Goal: Task Accomplishment & Management: Complete application form

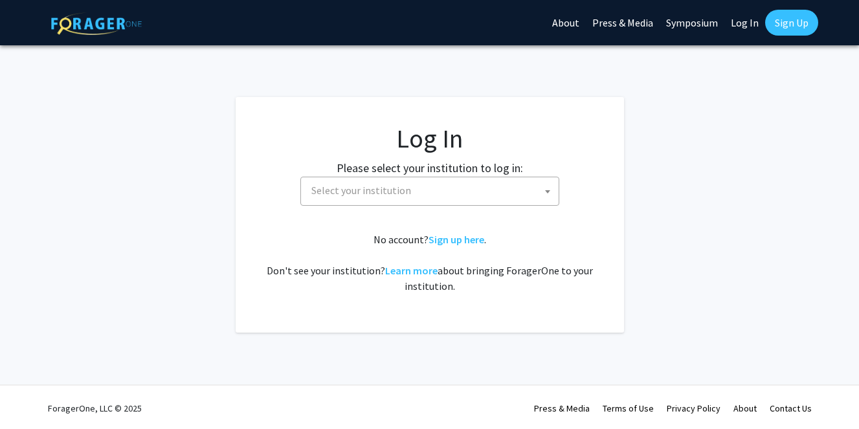
click at [380, 192] on span "Select your institution" at bounding box center [361, 190] width 100 height 13
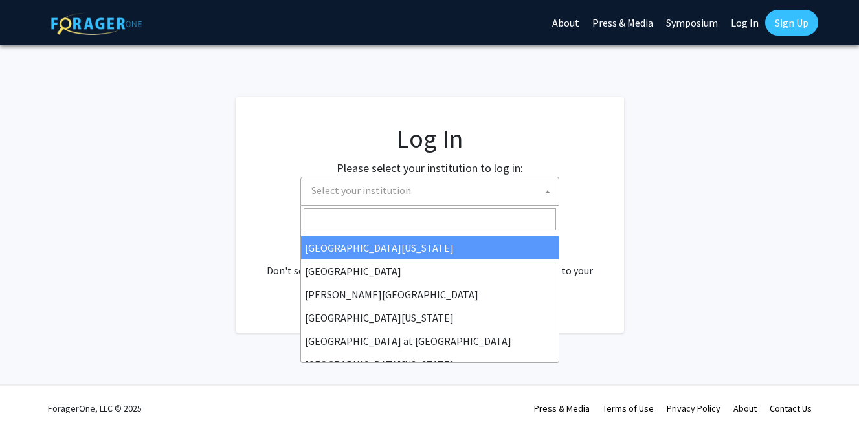
scroll to position [453, 0]
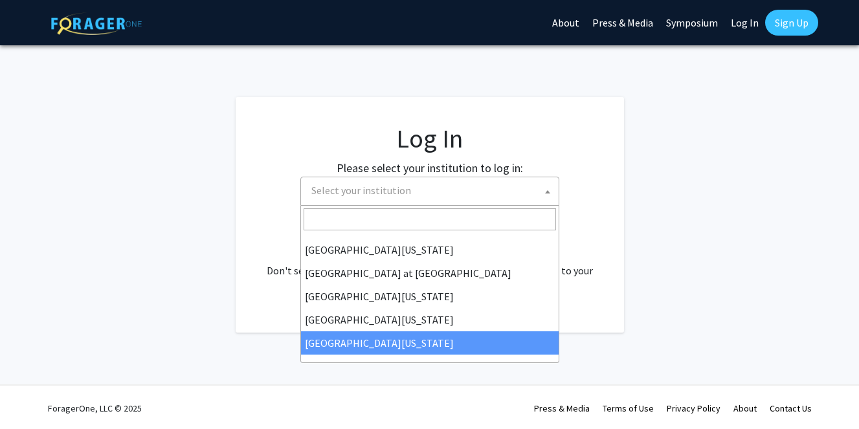
select select "33"
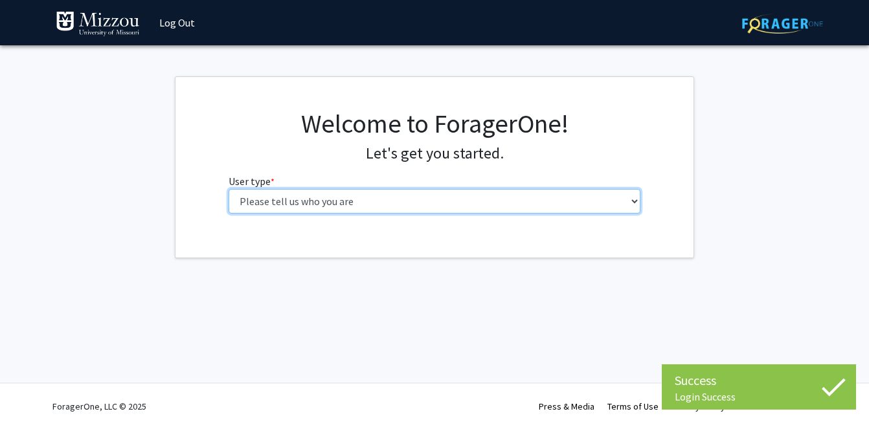
click at [298, 205] on select "Please tell us who you are Undergraduate Student Master's Student Doctoral Cand…" at bounding box center [435, 201] width 412 height 25
select select "6: adminAssistant"
click at [229, 189] on select "Please tell us who you are Undergraduate Student Master's Student Doctoral Cand…" at bounding box center [435, 201] width 412 height 25
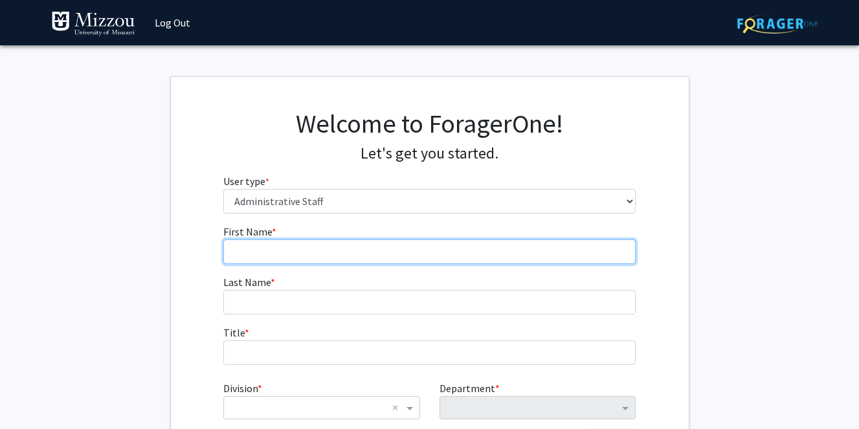
click at [286, 251] on input "First Name * required" at bounding box center [429, 252] width 412 height 25
type input "Rachael"
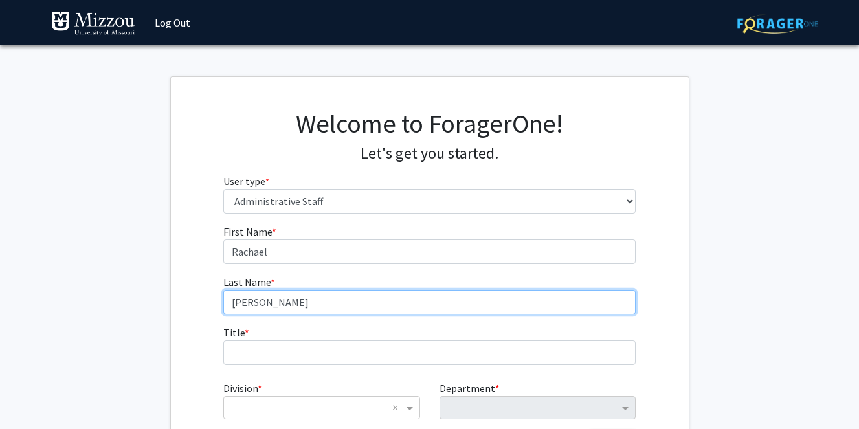
type input "[PERSON_NAME]"
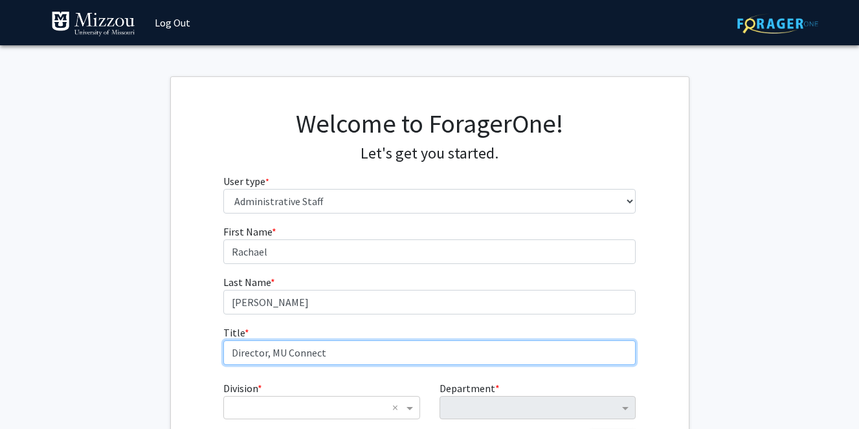
type input "Director, MU Connect"
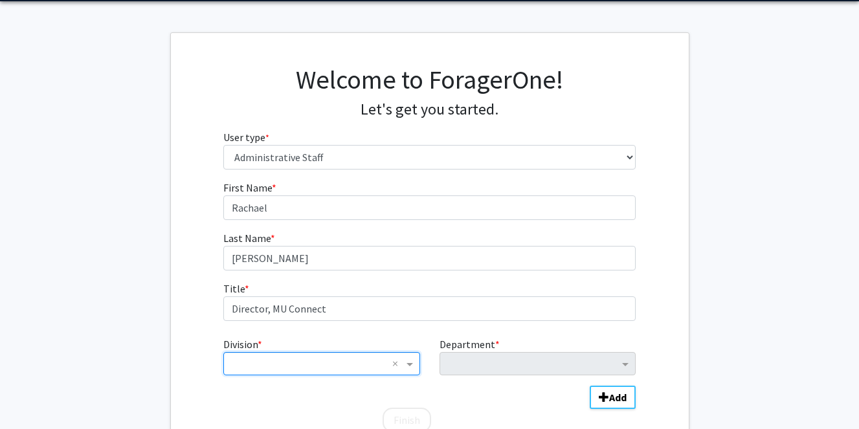
scroll to position [65, 0]
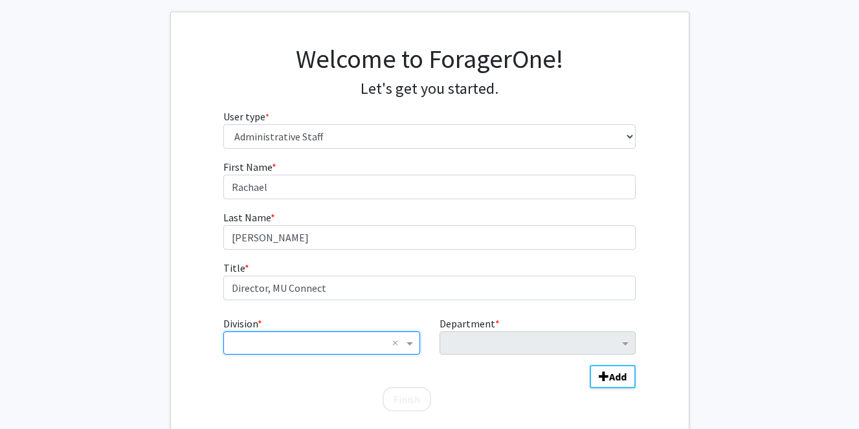
click at [291, 345] on input "Division" at bounding box center [308, 343] width 156 height 16
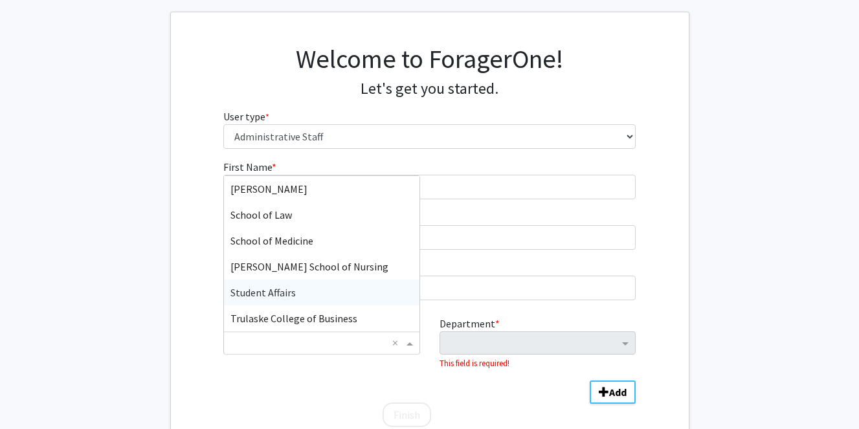
scroll to position [570, 0]
click at [279, 295] on span "Undergraduate Studies" at bounding box center [280, 292] width 101 height 13
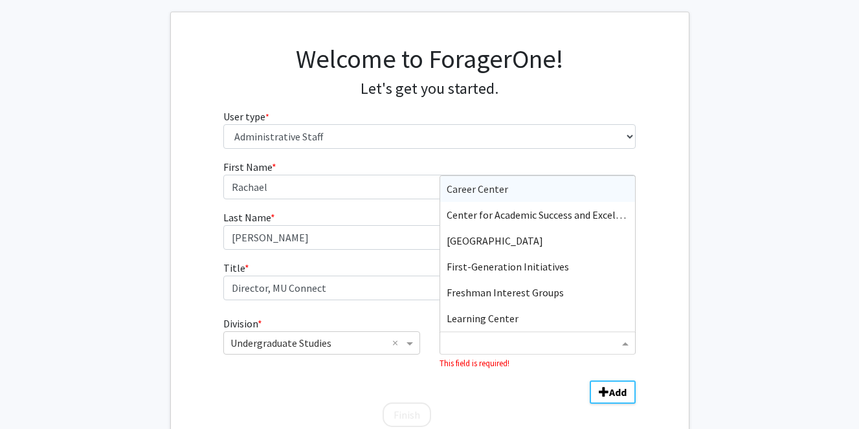
click at [469, 344] on input "Department" at bounding box center [533, 344] width 172 height 16
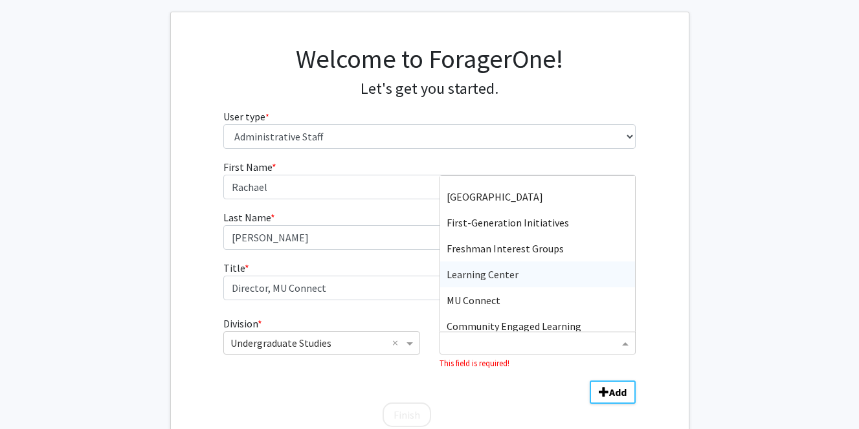
scroll to position [65, 0]
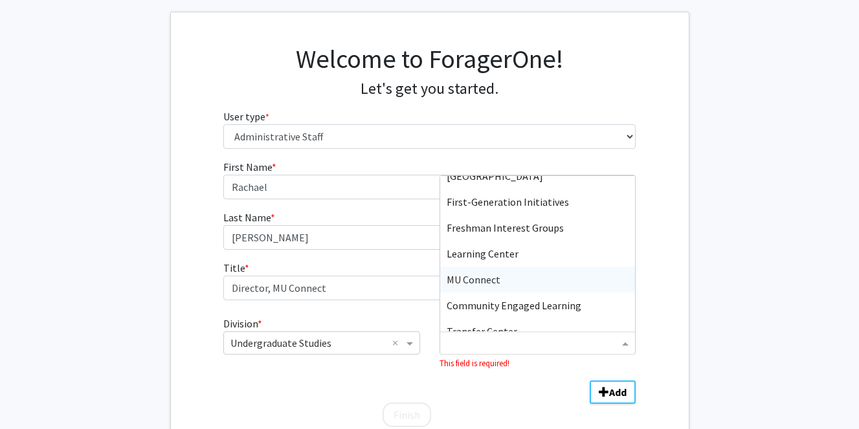
click at [482, 282] on span "MU Connect" at bounding box center [474, 279] width 54 height 13
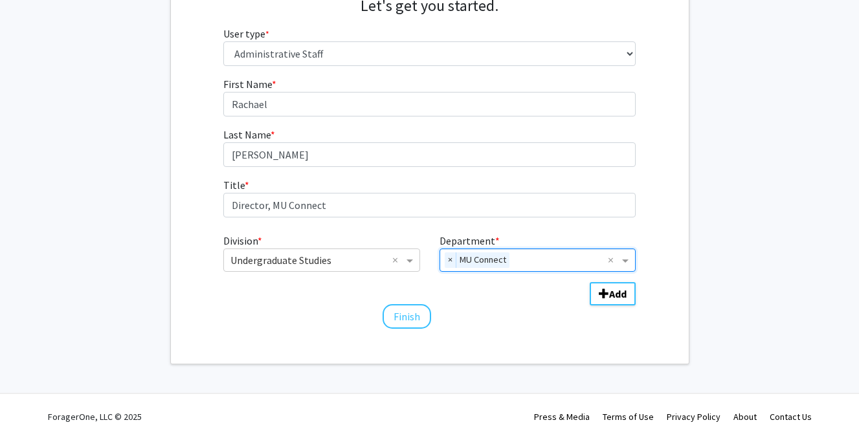
scroll to position [158, 0]
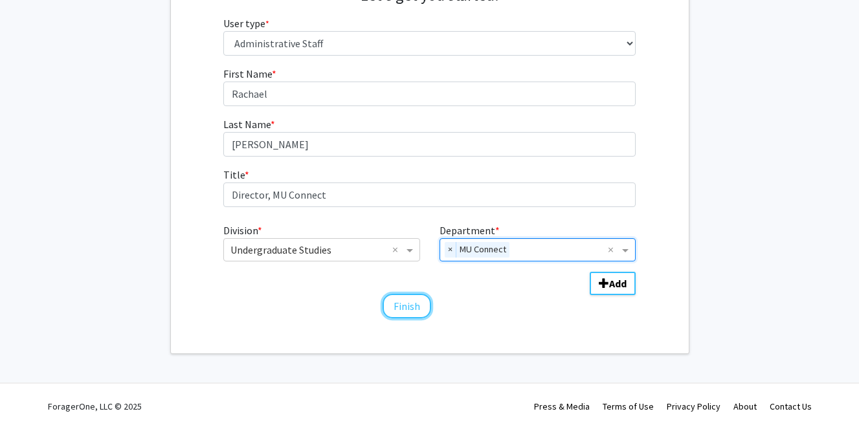
click at [408, 309] on button "Finish" at bounding box center [407, 306] width 49 height 25
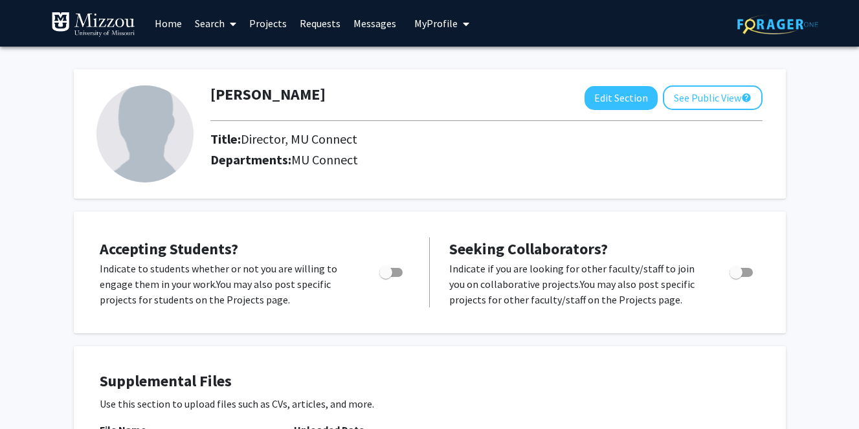
click at [225, 22] on span at bounding box center [231, 23] width 12 height 45
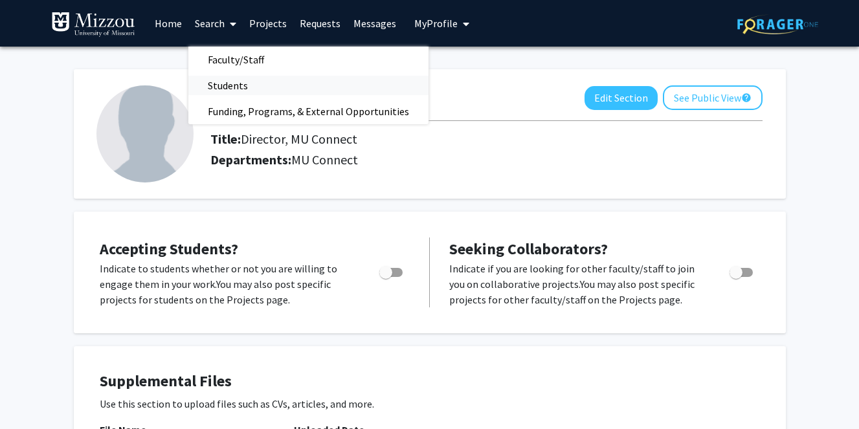
click at [225, 82] on span "Students" at bounding box center [227, 86] width 79 height 26
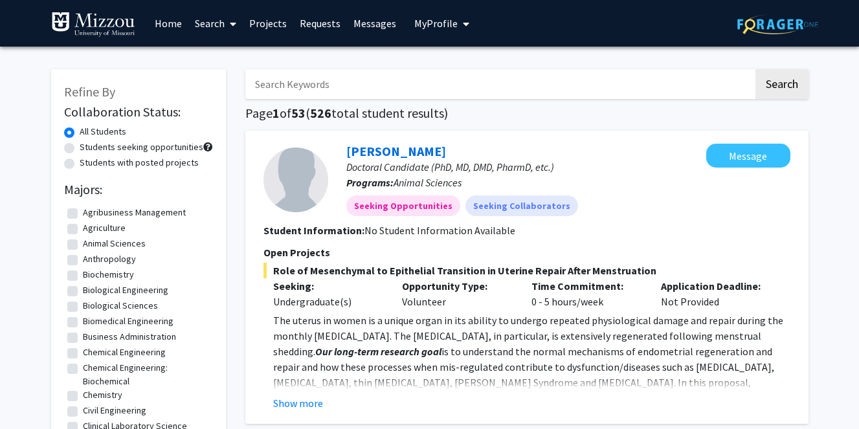
click at [225, 21] on span at bounding box center [231, 23] width 12 height 45
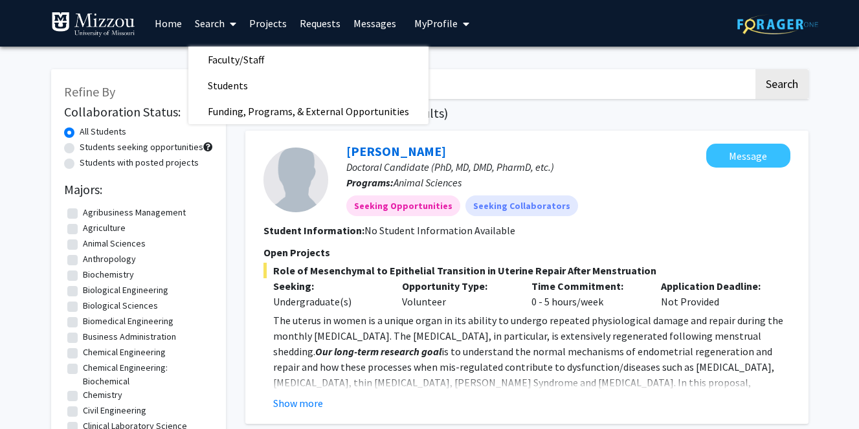
click at [221, 56] on span "Faculty/Staff" at bounding box center [235, 60] width 95 height 26
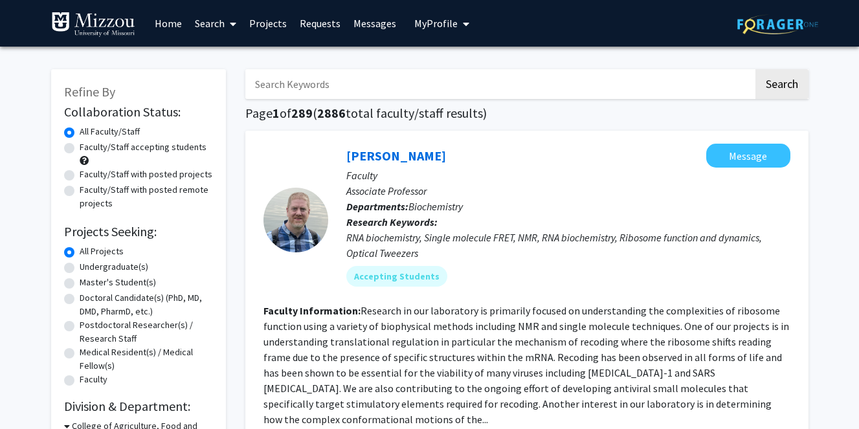
scroll to position [65, 0]
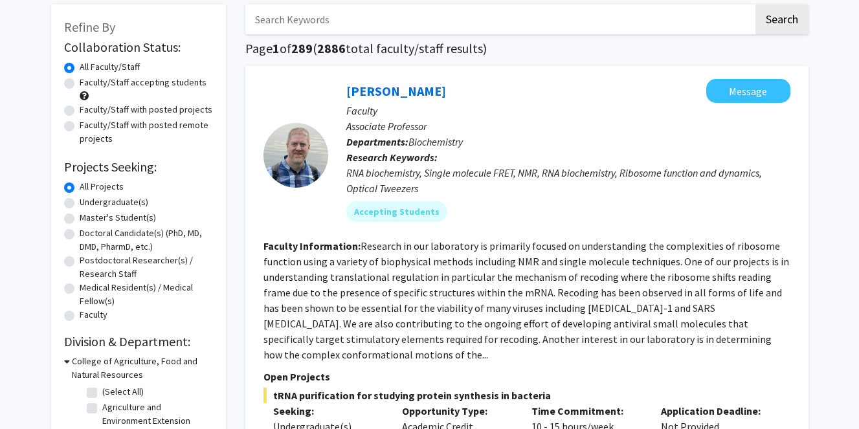
click at [80, 201] on label "Undergraduate(s)" at bounding box center [114, 203] width 69 height 14
click at [80, 201] on input "Undergraduate(s)" at bounding box center [84, 200] width 8 height 8
radio input "true"
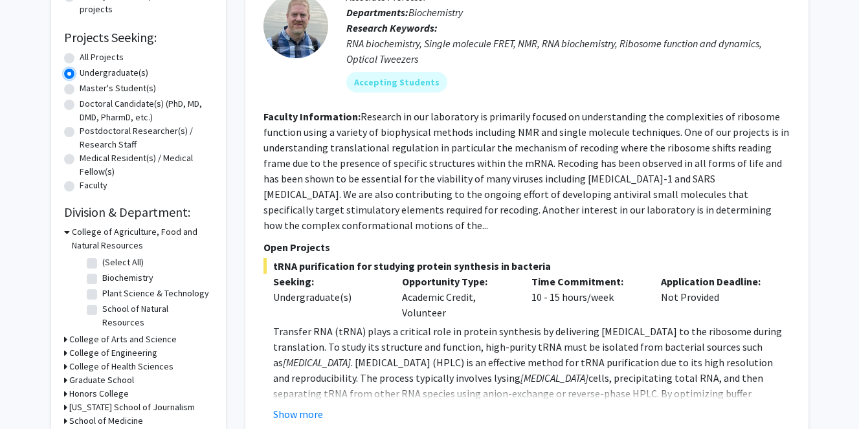
scroll to position [259, 0]
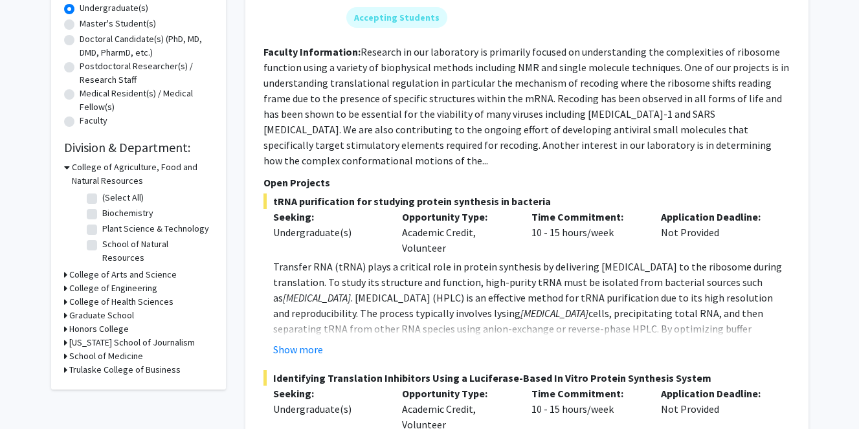
click at [69, 282] on h3 "College of Engineering" at bounding box center [113, 289] width 88 height 14
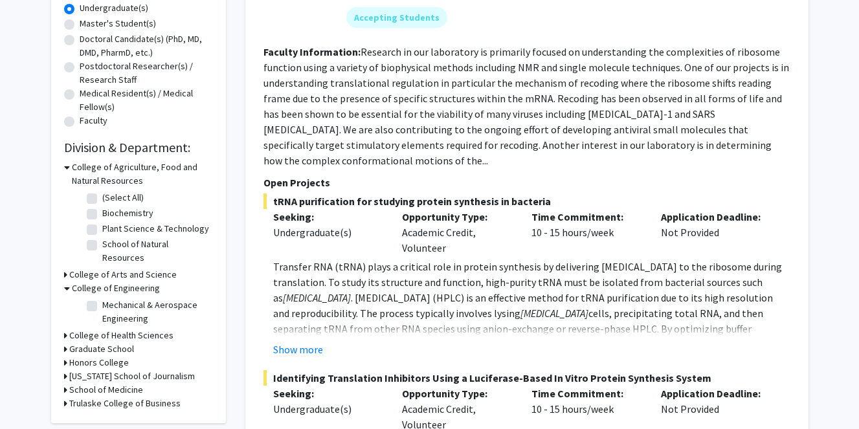
click at [102, 298] on label "Mechanical & Aerospace Engineering" at bounding box center [155, 311] width 107 height 27
click at [102, 298] on input "Mechanical & Aerospace Engineering" at bounding box center [106, 302] width 8 height 8
checkbox input "true"
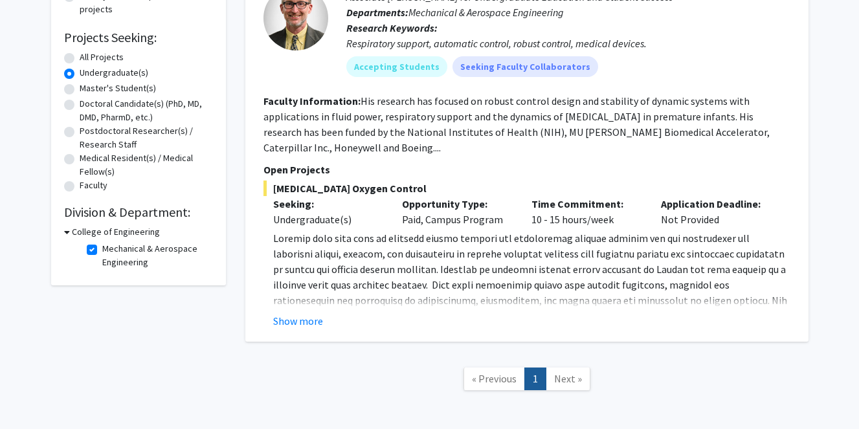
scroll to position [250, 0]
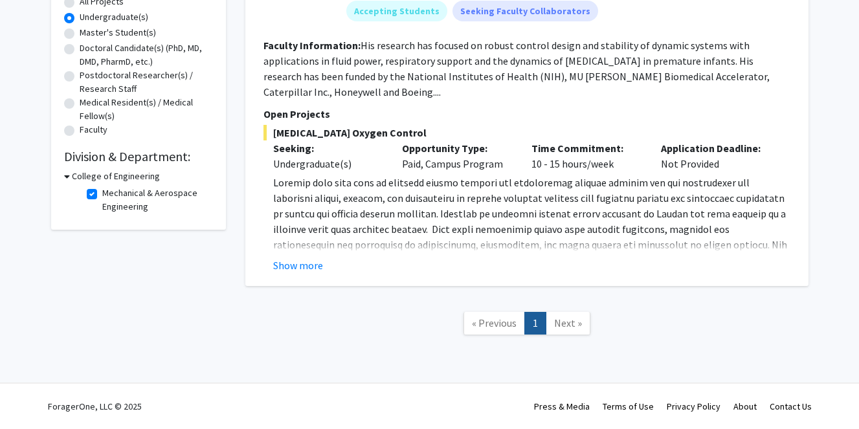
click at [299, 268] on button "Show more" at bounding box center [298, 266] width 50 height 16
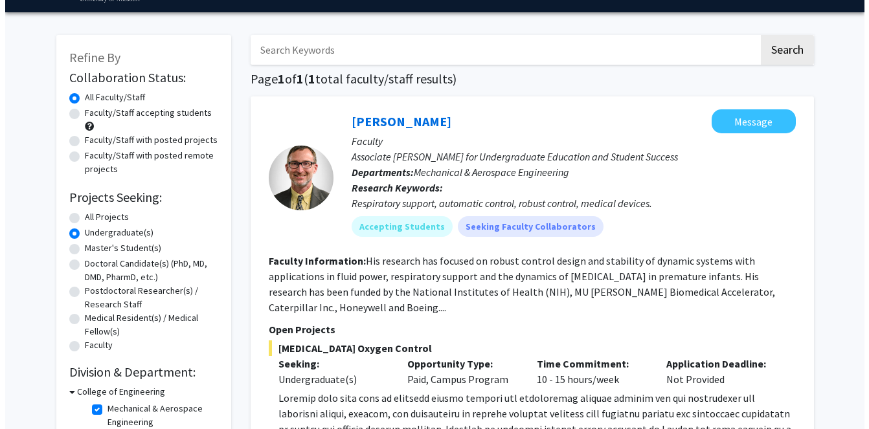
scroll to position [0, 0]
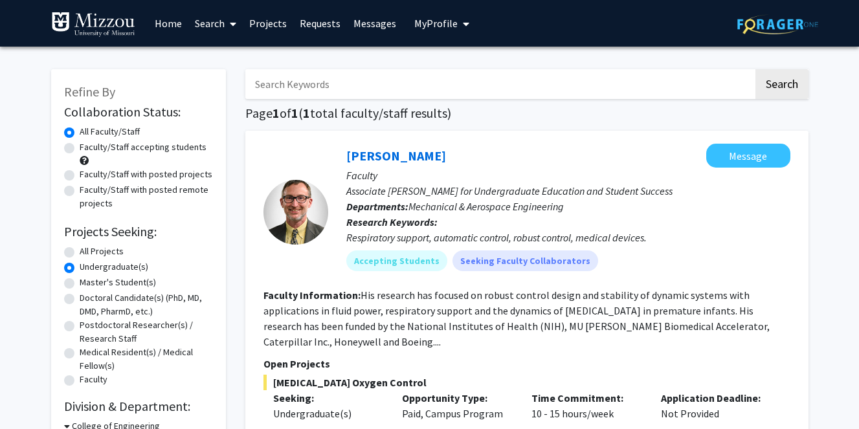
click at [438, 23] on span "My Profile" at bounding box center [435, 23] width 43 height 13
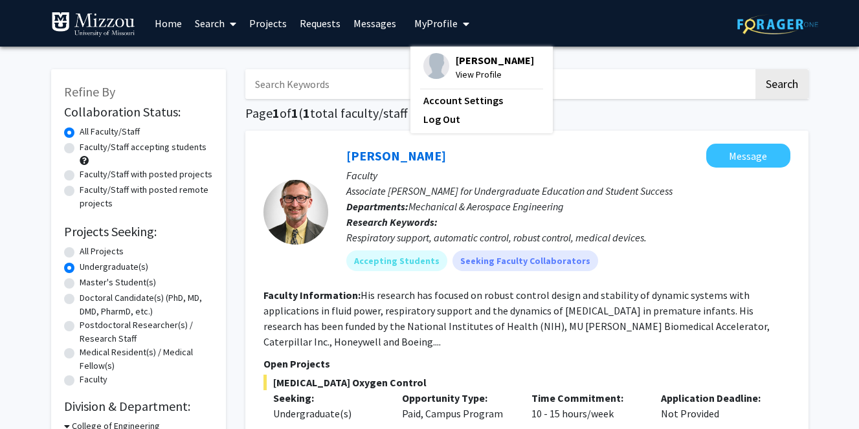
click at [436, 102] on link "Account Settings" at bounding box center [481, 101] width 117 height 16
